Goal: Task Accomplishment & Management: Use online tool/utility

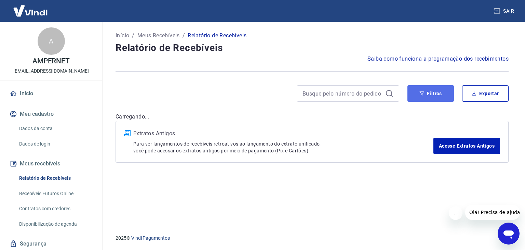
click at [433, 95] on button "Filtros" at bounding box center [431, 93] width 47 height 16
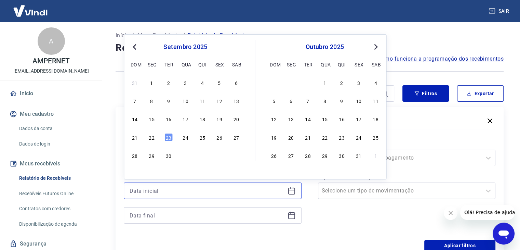
click at [150, 189] on input at bounding box center [207, 190] width 155 height 10
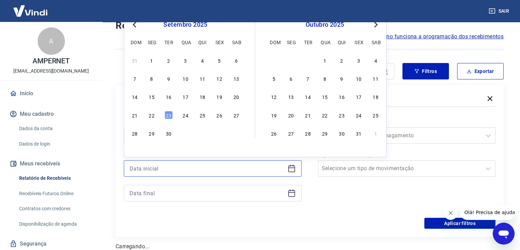
scroll to position [34, 0]
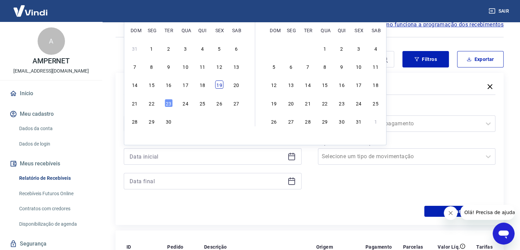
click at [221, 87] on div "19" at bounding box center [219, 84] width 8 height 8
type input "[DATE]"
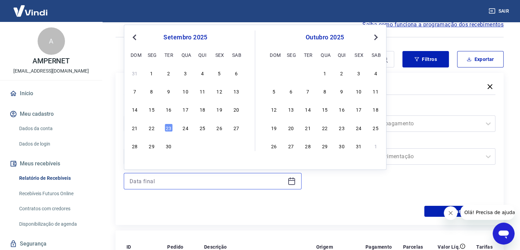
click at [155, 180] on input at bounding box center [207, 181] width 155 height 10
click at [220, 112] on div "19" at bounding box center [219, 109] width 8 height 8
type input "[DATE]"
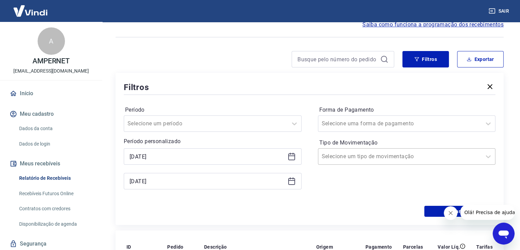
scroll to position [137, 0]
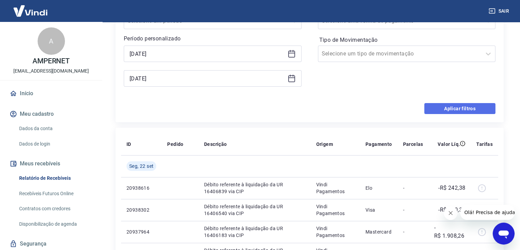
click at [462, 108] on button "Aplicar filtros" at bounding box center [459, 108] width 71 height 11
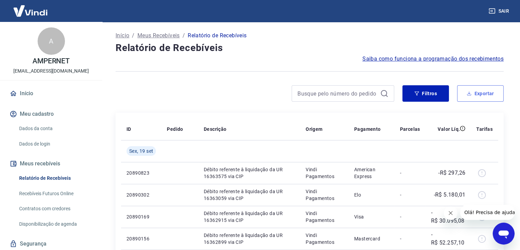
click at [479, 93] on button "Exportar" at bounding box center [480, 93] width 47 height 16
type input "[DATE]"
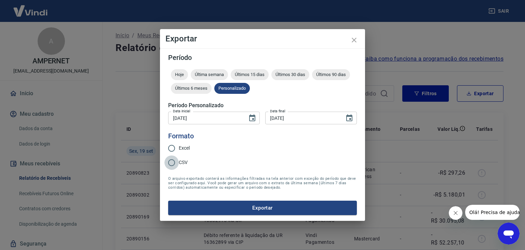
click at [170, 165] on input "CSV" at bounding box center [172, 162] width 14 height 14
radio input "true"
click at [168, 200] on button "Exportar" at bounding box center [262, 207] width 189 height 14
